Goal: Task Accomplishment & Management: Manage account settings

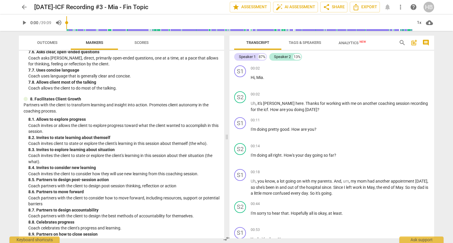
scroll to position [613, 0]
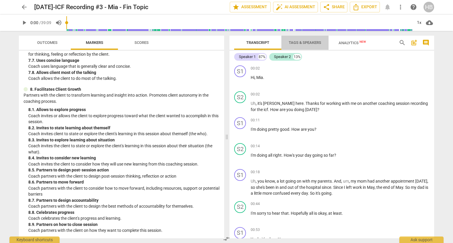
click at [310, 42] on span "Tags & Speakers" at bounding box center [305, 42] width 32 height 4
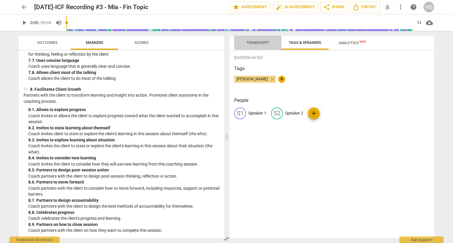
click at [257, 42] on span "Transcript" at bounding box center [257, 42] width 23 height 4
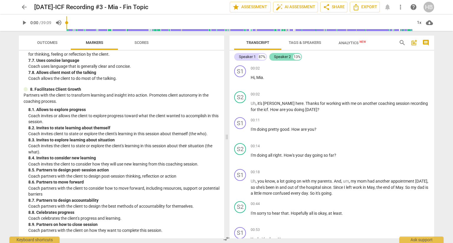
click at [286, 56] on div "Speaker 2" at bounding box center [282, 57] width 17 height 6
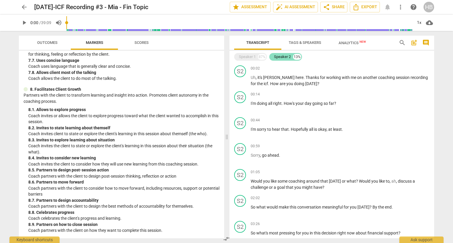
click at [286, 56] on div "Speaker 2" at bounding box center [282, 57] width 17 height 6
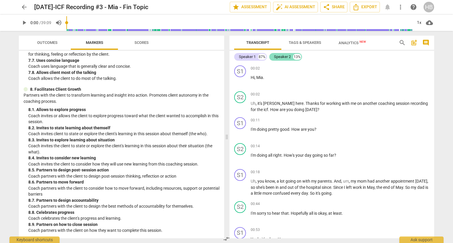
click at [286, 56] on div "Speaker 2" at bounding box center [282, 57] width 17 height 6
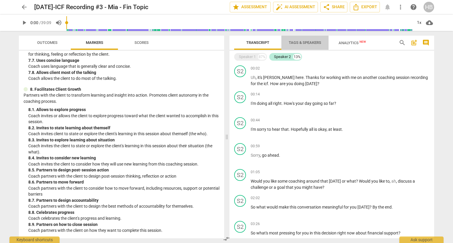
click at [300, 42] on span "Tags & Speakers" at bounding box center [305, 42] width 32 height 4
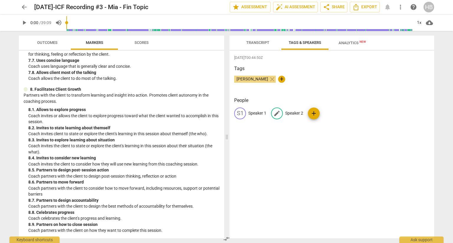
click at [292, 110] on div "edit Speaker 2" at bounding box center [287, 114] width 32 height 12
type input "[PERSON_NAME]"
click at [257, 113] on p "Speaker 1" at bounding box center [257, 113] width 18 height 6
type input "[PERSON_NAME]"
click at [284, 146] on div "[DATE]T00:44:50Z Tags [PERSON_NAME] close + People edit [PERSON_NAME] delete HB…" at bounding box center [331, 145] width 205 height 188
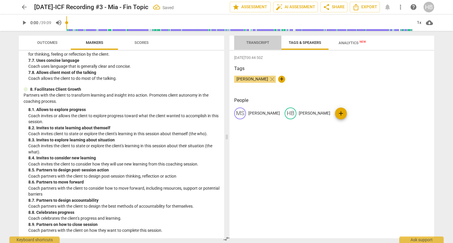
click at [259, 39] on span "Transcript" at bounding box center [257, 43] width 37 height 8
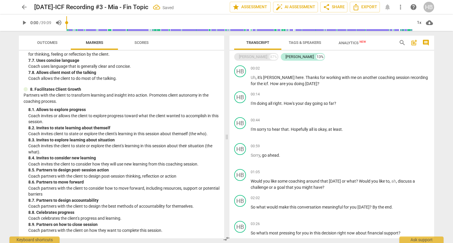
click at [269, 55] on div "87%" at bounding box center [273, 57] width 8 height 6
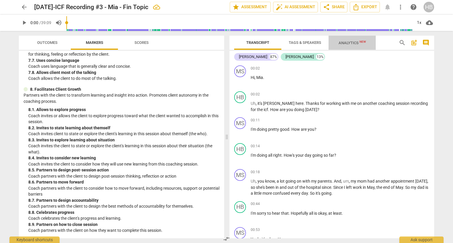
click at [352, 40] on span "Analytics New" at bounding box center [352, 42] width 42 height 9
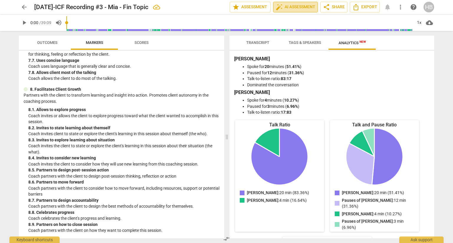
click at [292, 7] on span "auto_fix_high AI Assessment" at bounding box center [296, 7] width 40 height 7
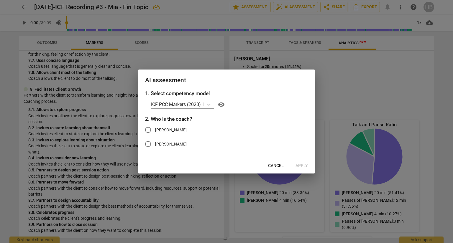
click at [160, 144] on span "[PERSON_NAME]" at bounding box center [171, 144] width 32 height 6
click at [155, 144] on input "[PERSON_NAME]" at bounding box center [148, 144] width 14 height 14
radio input "true"
click at [305, 165] on span "Apply" at bounding box center [301, 166] width 12 height 6
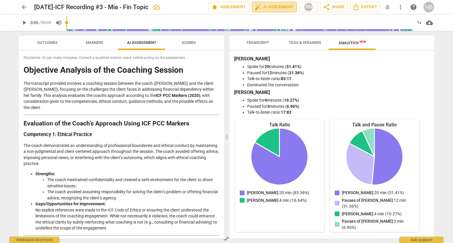
click at [277, 6] on span "auto_fix_high AI Assessment" at bounding box center [274, 7] width 40 height 7
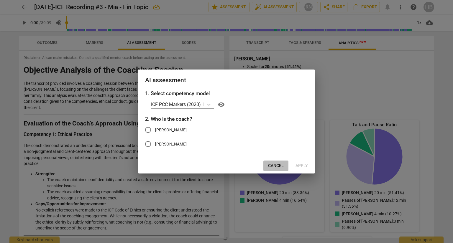
click at [274, 167] on span "Cancel" at bounding box center [276, 166] width 16 height 6
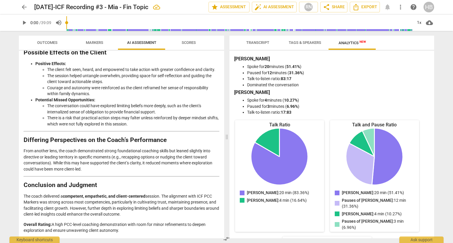
scroll to position [877, 0]
click at [430, 4] on div "HB" at bounding box center [428, 7] width 11 height 11
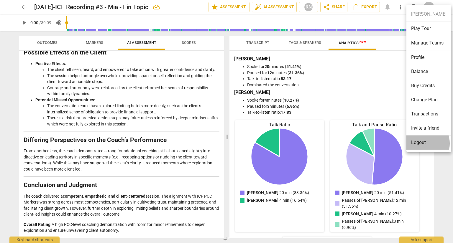
click at [422, 144] on li "Logout" at bounding box center [428, 143] width 45 height 14
